Goal: Task Accomplishment & Management: Use online tool/utility

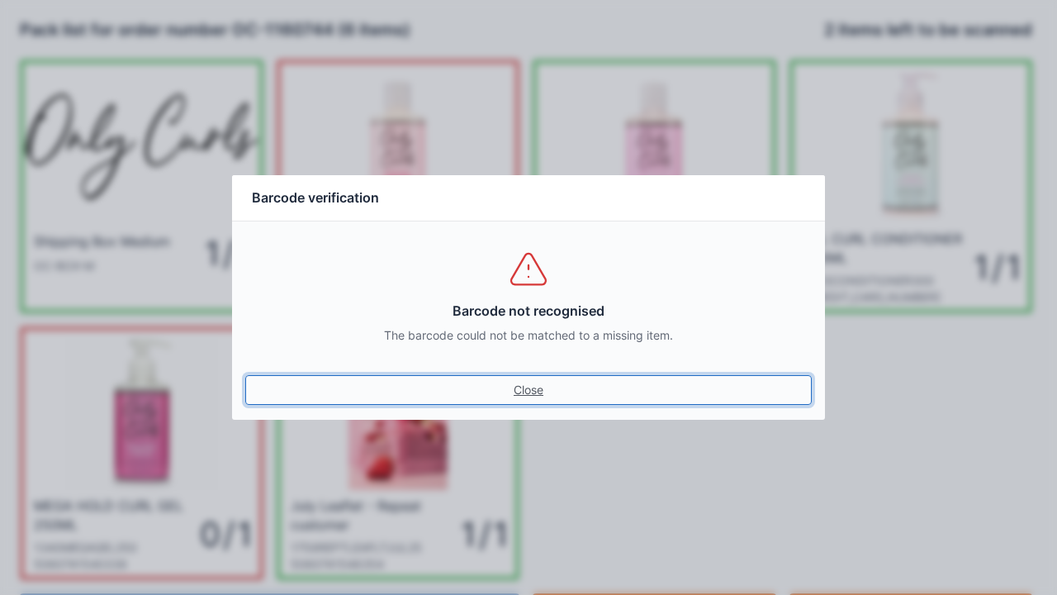
click at [509, 381] on link "Close" at bounding box center [528, 390] width 566 height 30
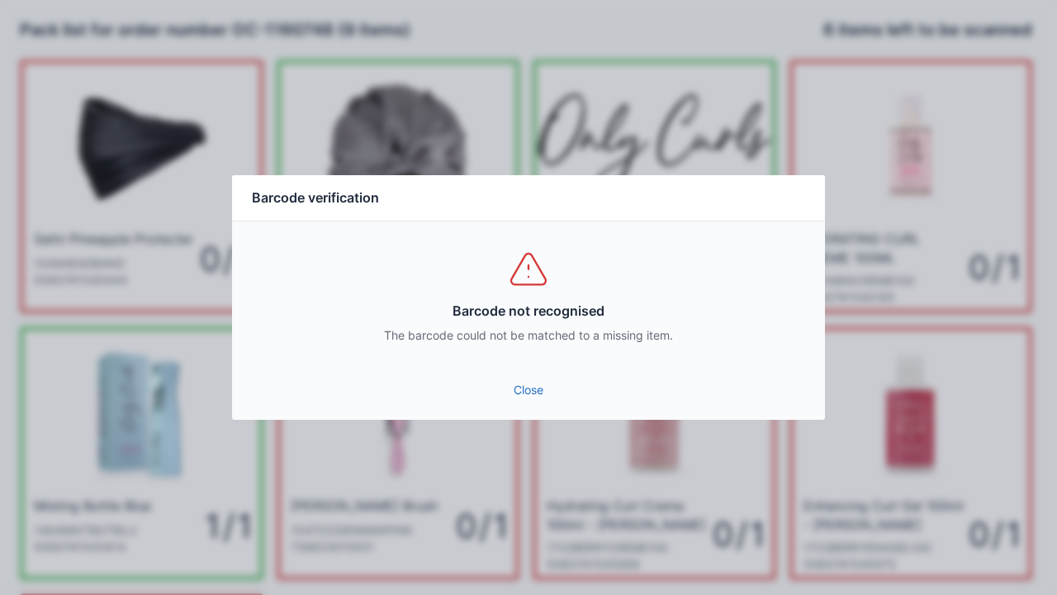
click at [528, 386] on link "Close" at bounding box center [528, 390] width 566 height 30
click at [505, 392] on link "Close" at bounding box center [528, 390] width 566 height 30
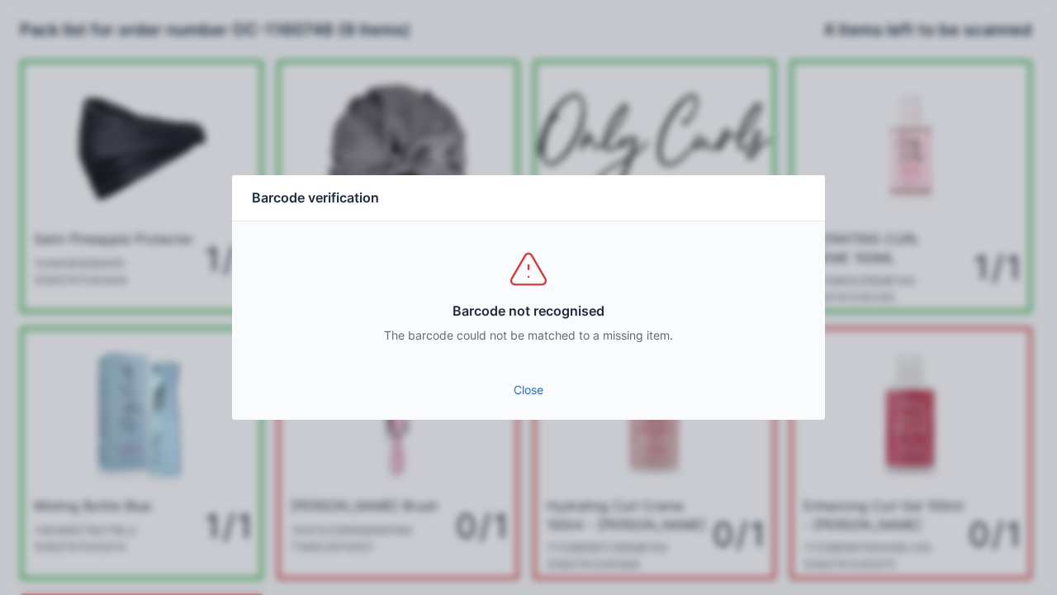
click at [499, 388] on link "Close" at bounding box center [528, 390] width 566 height 30
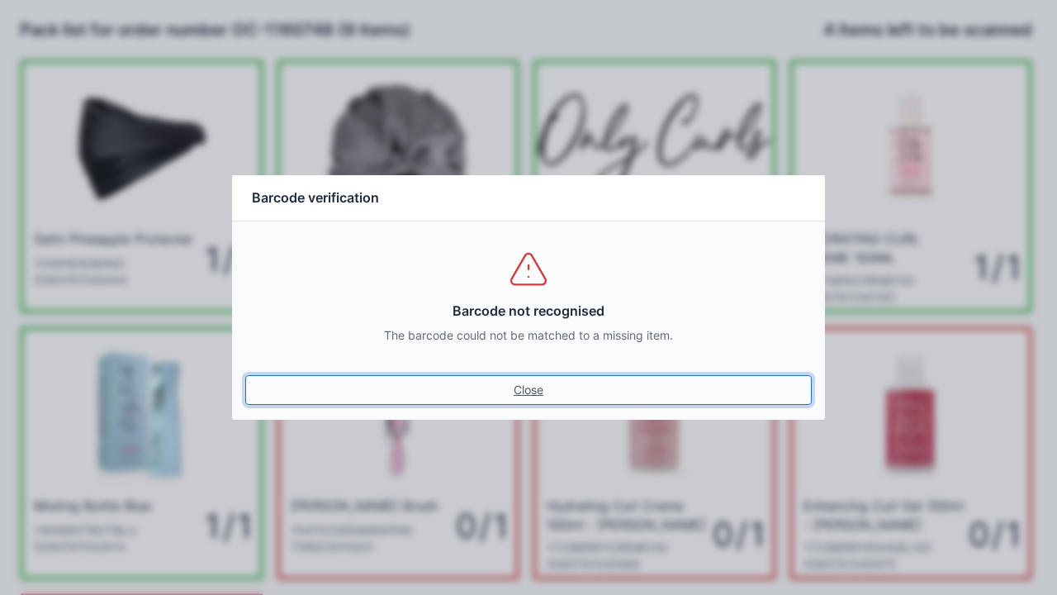
click at [930, 315] on div "Barcode verification Barcode not recognised The barcode could not be matched to…" at bounding box center [528, 297] width 1057 height 595
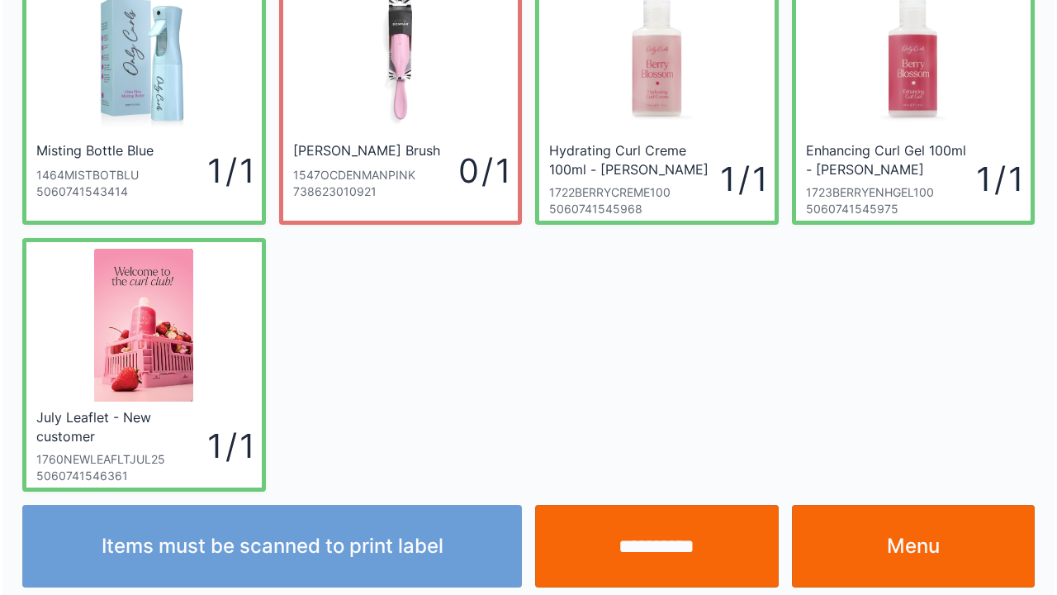
scroll to position [362, 0]
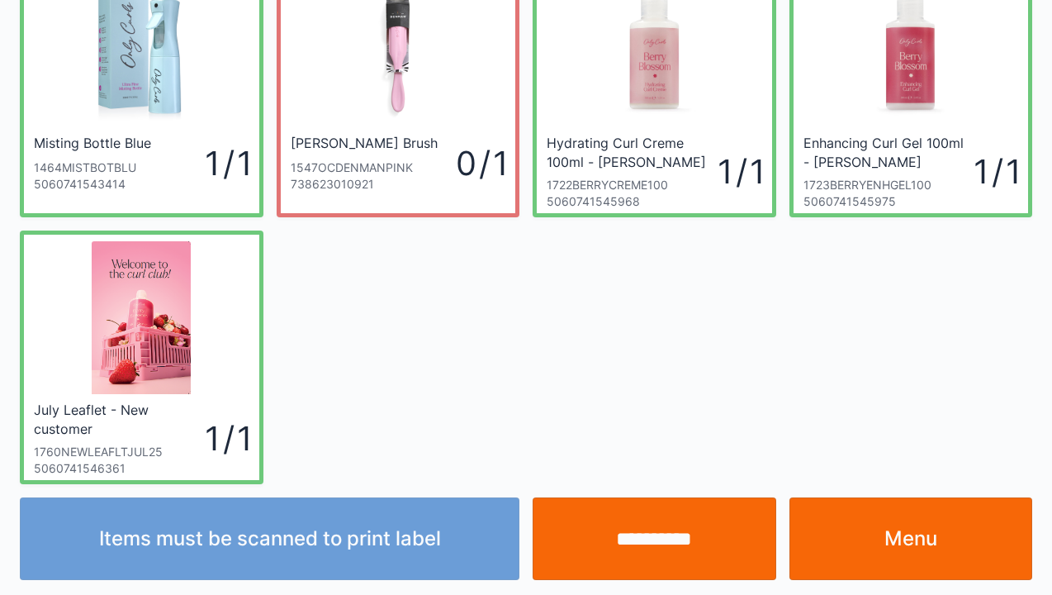
click at [649, 549] on input "**********" at bounding box center [655, 538] width 244 height 83
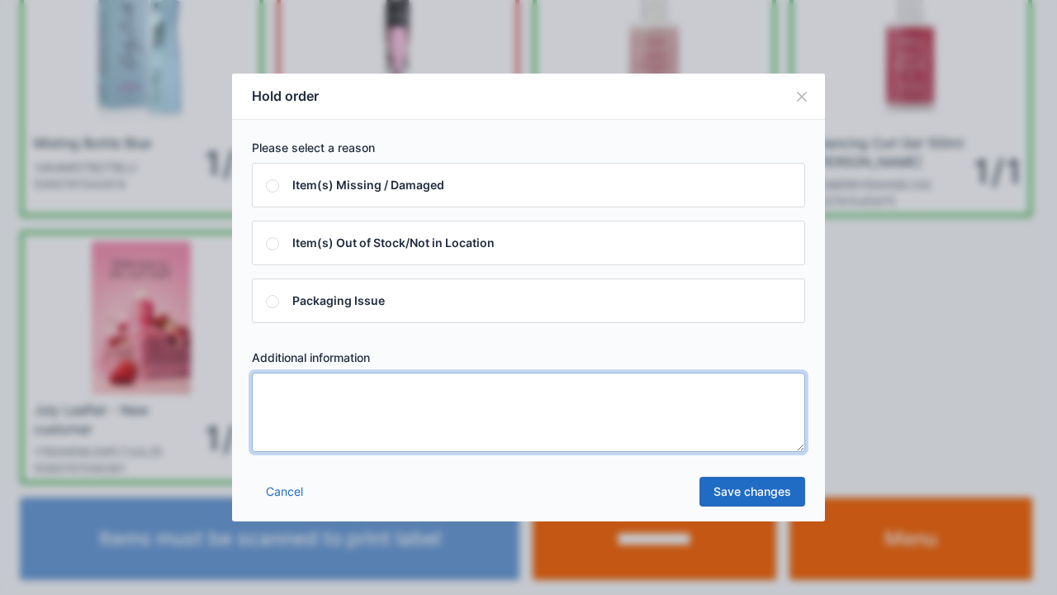
click at [309, 404] on textarea at bounding box center [528, 411] width 553 height 79
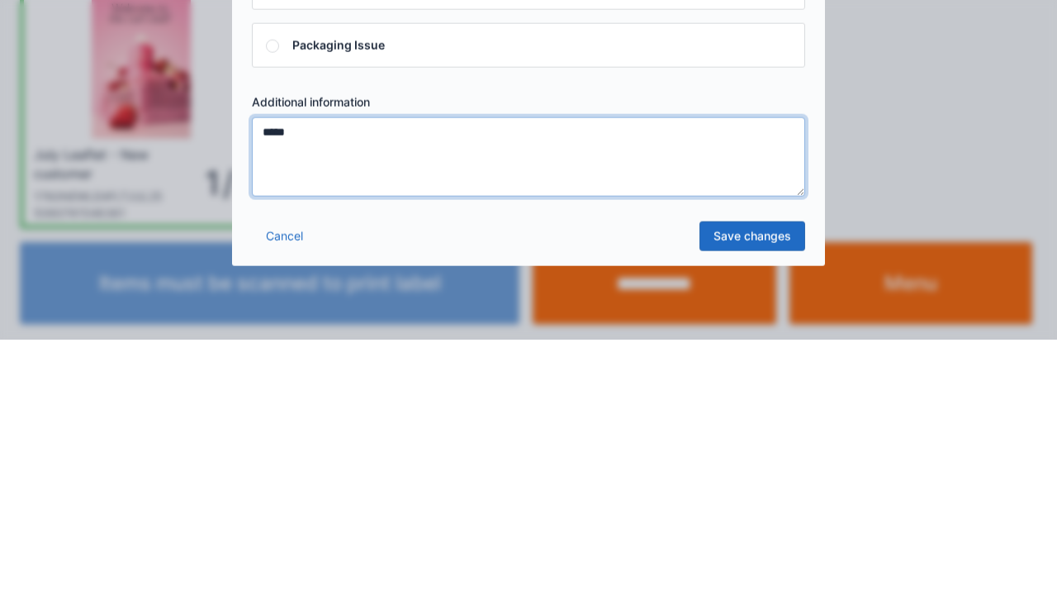
type textarea "*****"
click at [736, 490] on link "Save changes" at bounding box center [752, 491] width 106 height 30
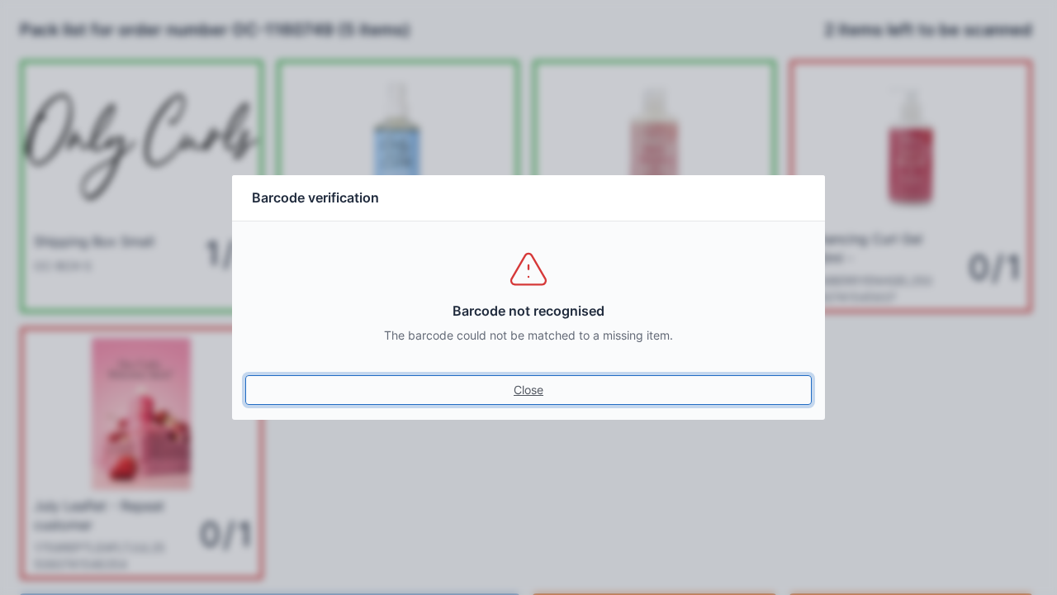
click at [503, 391] on link "Close" at bounding box center [528, 390] width 566 height 30
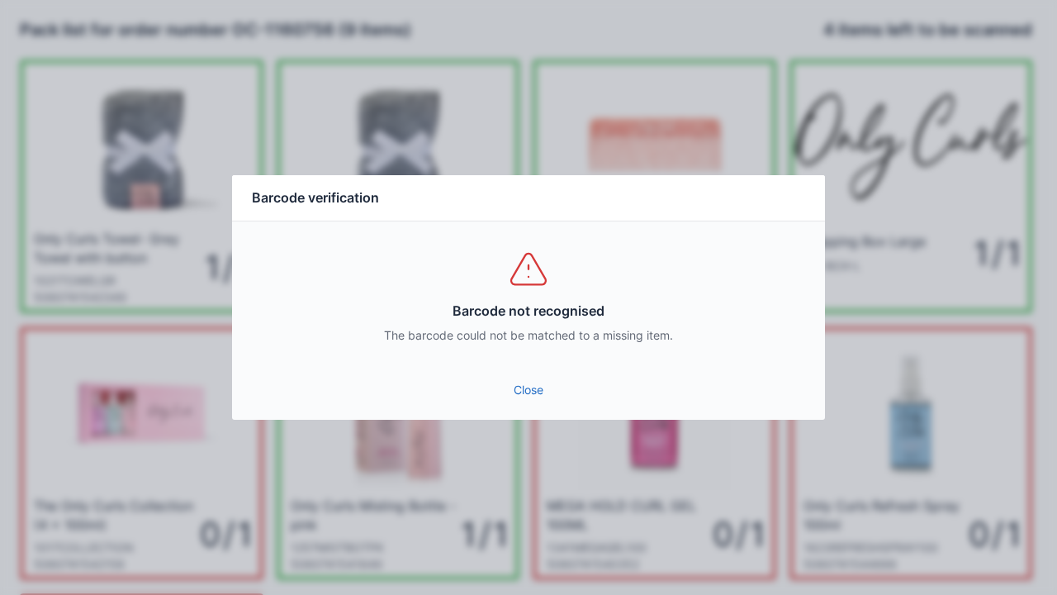
click at [534, 390] on link "Close" at bounding box center [528, 390] width 566 height 30
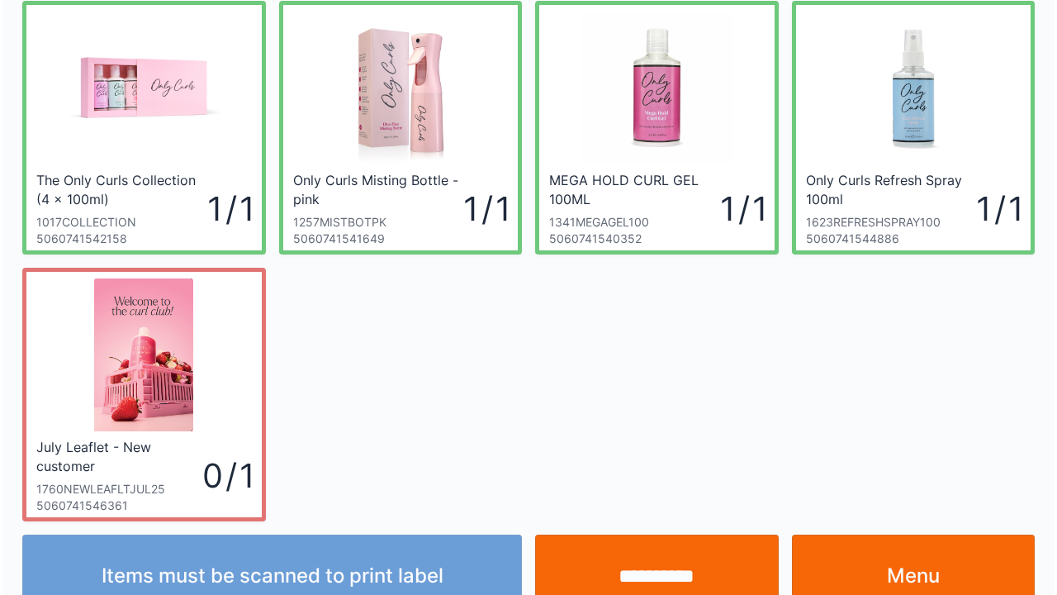
scroll to position [353, 0]
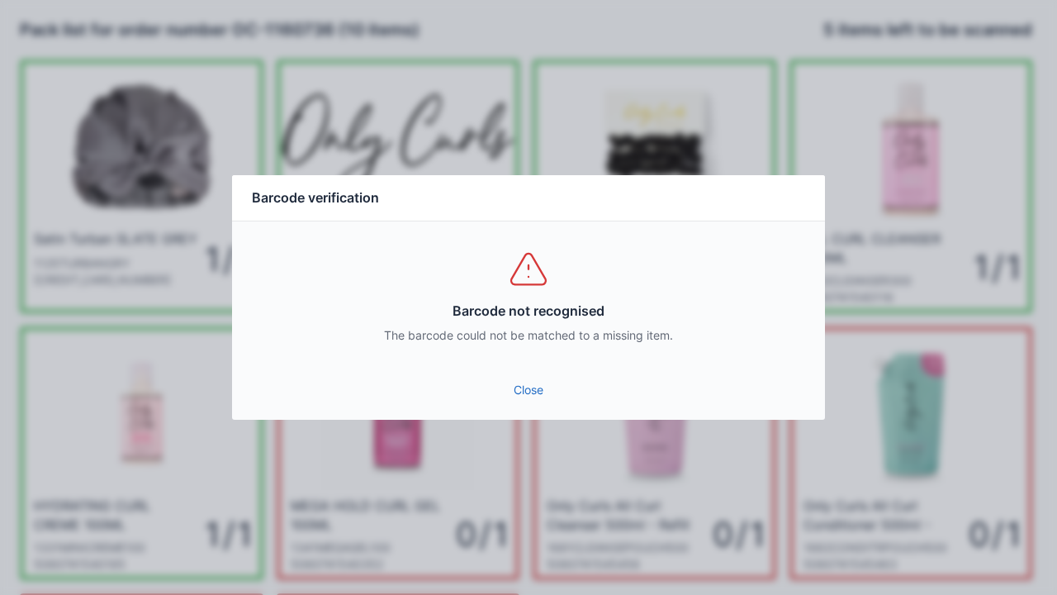
click at [528, 360] on div "Barcode not recognised The barcode could not be matched to a missing item." at bounding box center [528, 295] width 593 height 149
click at [522, 400] on link "Close" at bounding box center [528, 390] width 566 height 30
